Goal: Task Accomplishment & Management: Use online tool/utility

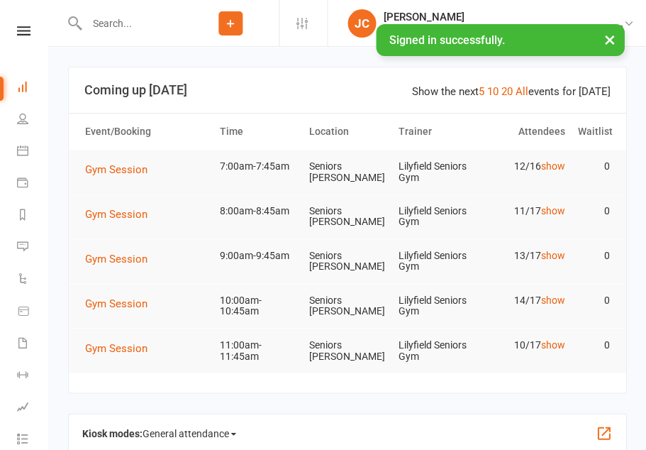
click at [111, 173] on span "Gym Session" at bounding box center [116, 169] width 62 height 13
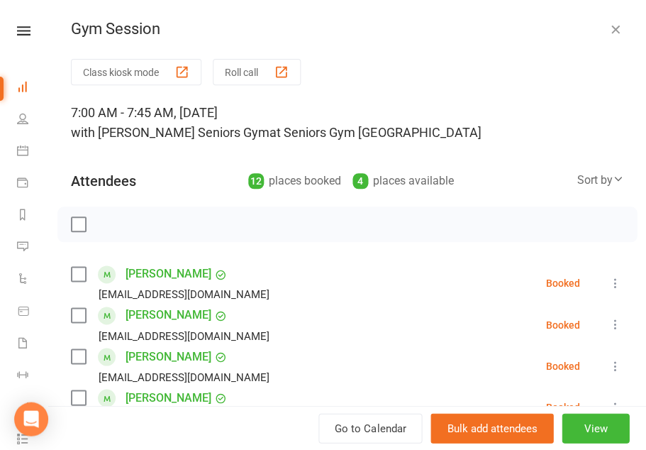
click at [157, 79] on button "Class kiosk mode" at bounding box center [136, 72] width 130 height 26
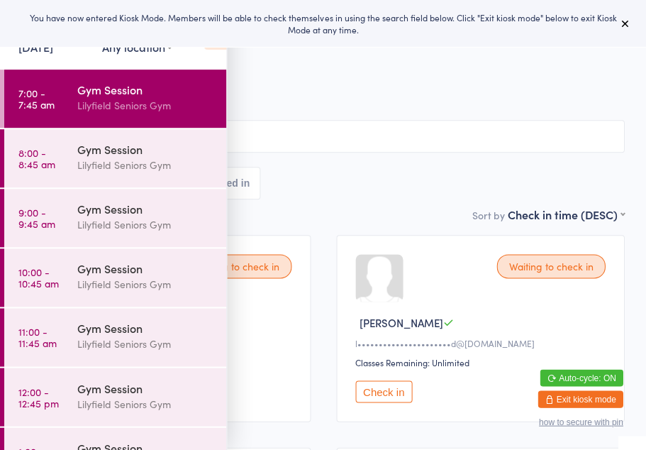
click at [616, 22] on button at bounding box center [623, 23] width 17 height 17
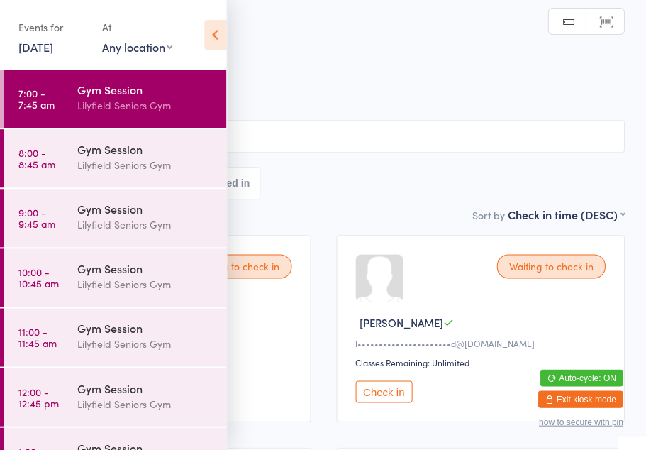
click at [195, 35] on div "Events for 12 Aug, 2025 12 Aug, 2025 August 2025 Sun Mon Tue Wed Thu Fri Sat 31…" at bounding box center [113, 36] width 226 height 72
click at [211, 38] on icon at bounding box center [215, 35] width 22 height 30
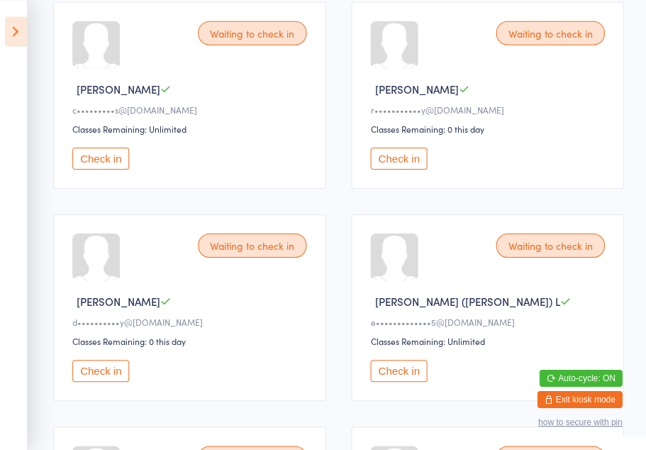
scroll to position [445, 0]
click at [114, 381] on button "Check in" at bounding box center [101, 370] width 57 height 22
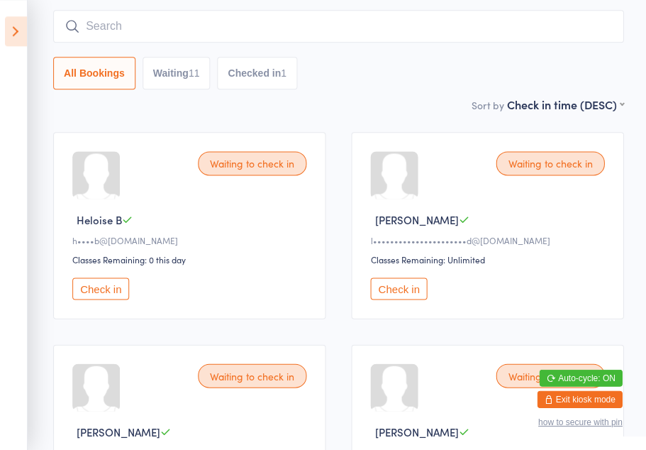
scroll to position [103, 0]
click at [105, 299] on button "Check in" at bounding box center [101, 288] width 57 height 22
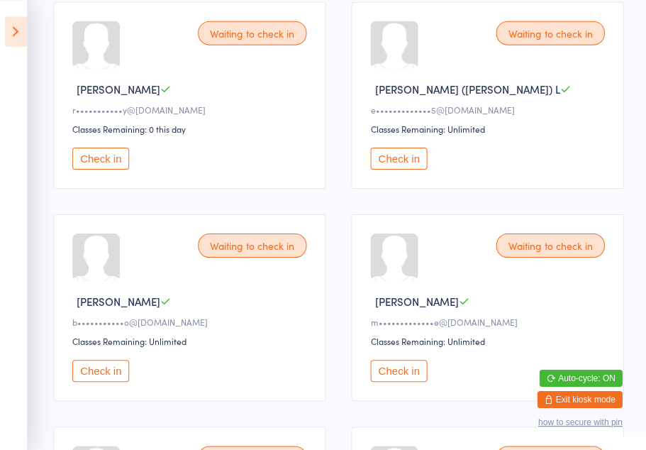
scroll to position [445, 0]
click at [405, 381] on button "Check in" at bounding box center [399, 370] width 57 height 22
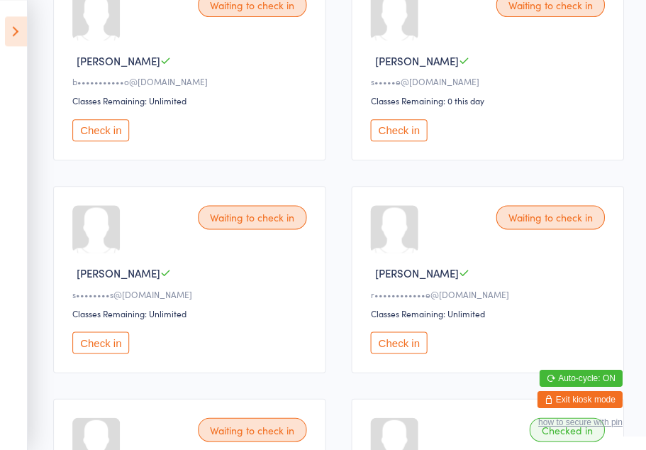
scroll to position [685, 0]
click at [108, 353] on button "Check in" at bounding box center [101, 342] width 57 height 22
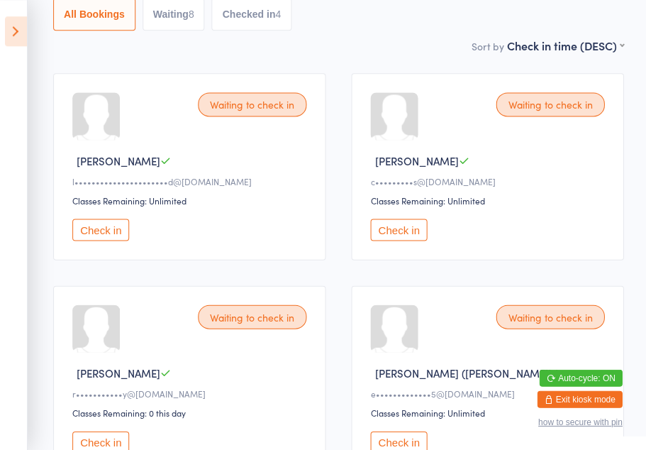
scroll to position [161, 0]
click at [401, 240] on button "Check in" at bounding box center [399, 230] width 57 height 22
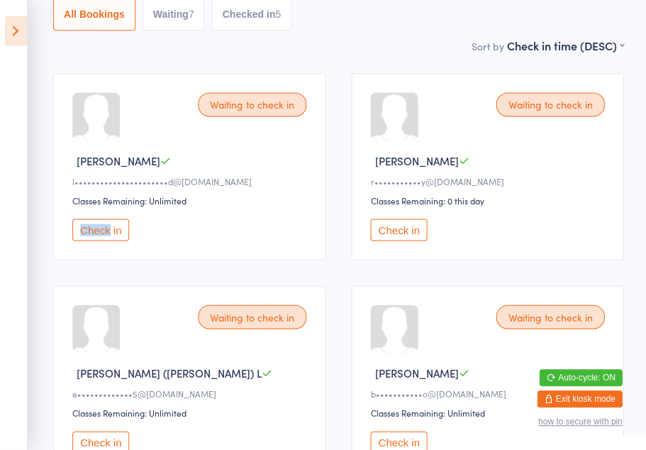
click at [95, 345] on div at bounding box center [97, 329] width 48 height 48
click at [255, 329] on div "Waiting to check in" at bounding box center [253, 317] width 108 height 24
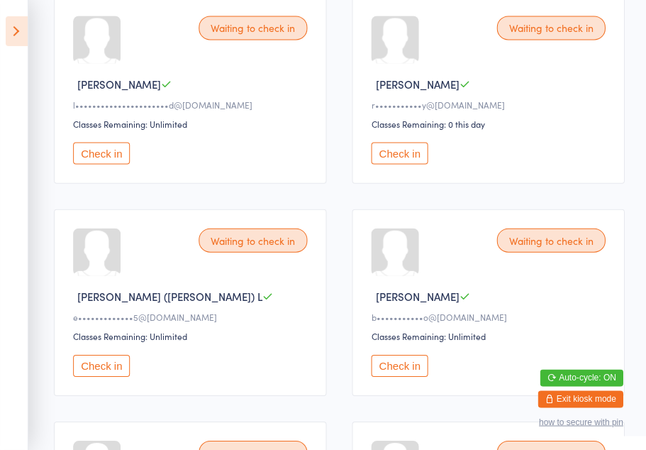
scroll to position [239, 0]
click at [112, 373] on button "Check in" at bounding box center [101, 364] width 57 height 22
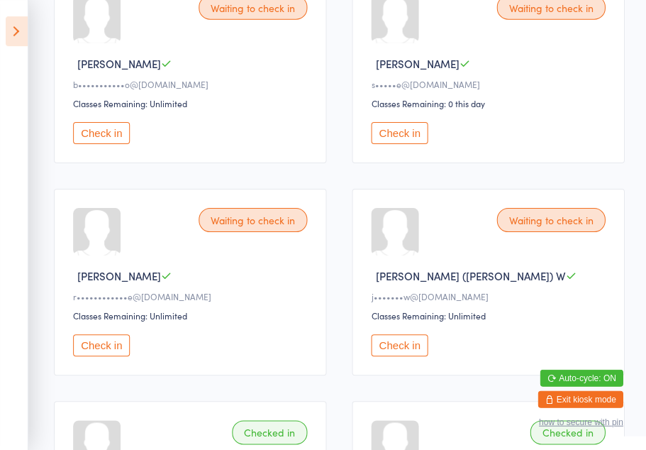
scroll to position [470, 0]
click at [109, 356] on button "Check in" at bounding box center [101, 345] width 57 height 22
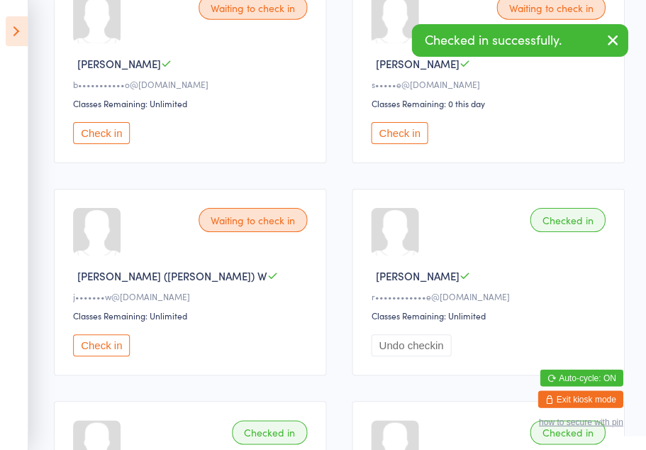
click at [103, 356] on button "Check in" at bounding box center [101, 345] width 57 height 22
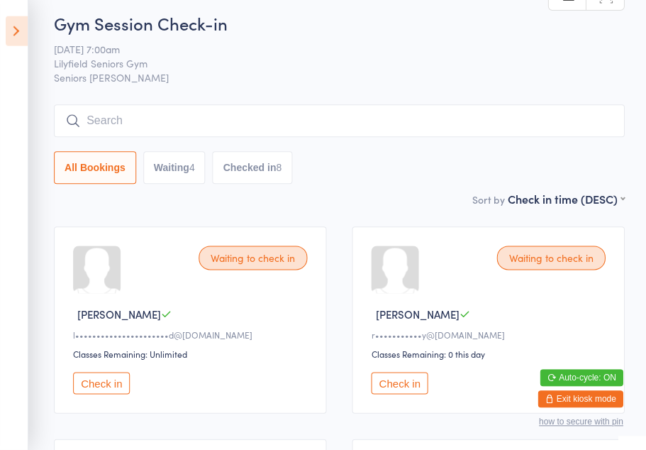
scroll to position [9, 0]
click at [119, 388] on button "Check in" at bounding box center [101, 382] width 57 height 22
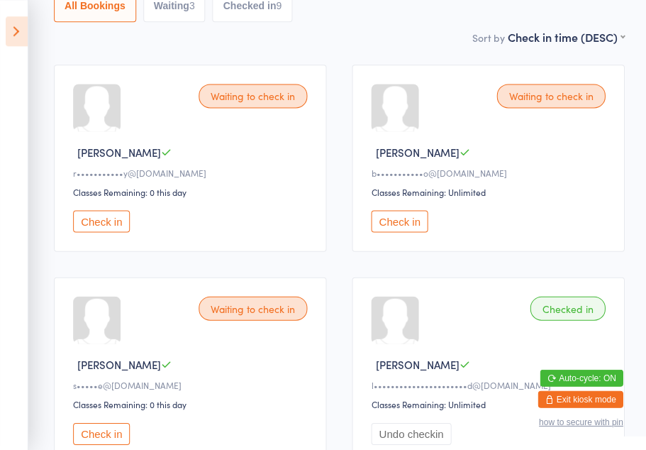
scroll to position [169, 0]
